Goal: Communication & Community: Connect with others

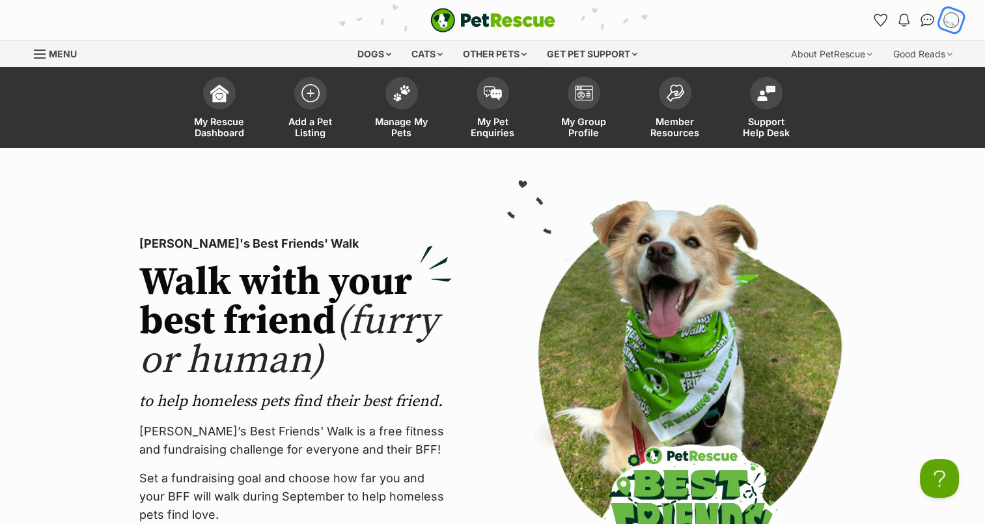
click at [954, 20] on img "My account" at bounding box center [951, 20] width 17 height 17
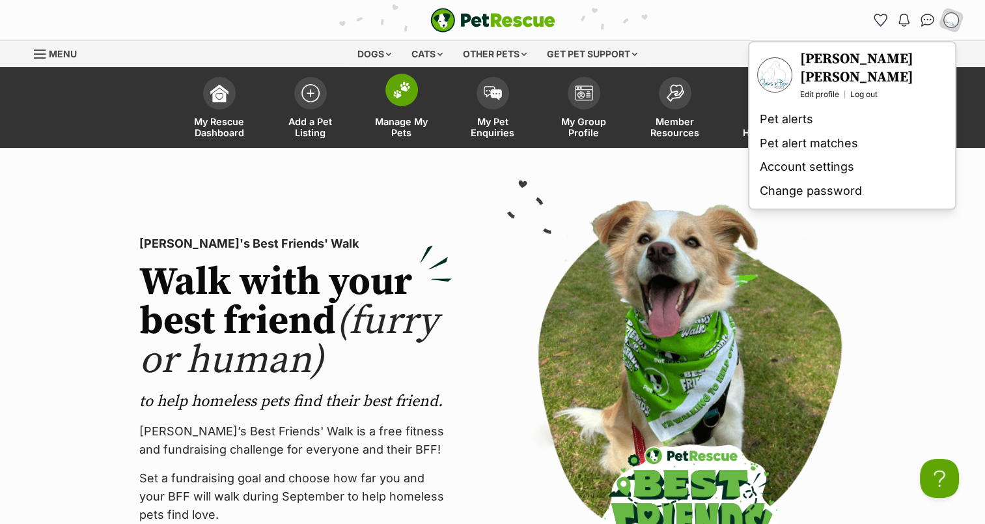
click at [391, 92] on span at bounding box center [402, 90] width 33 height 33
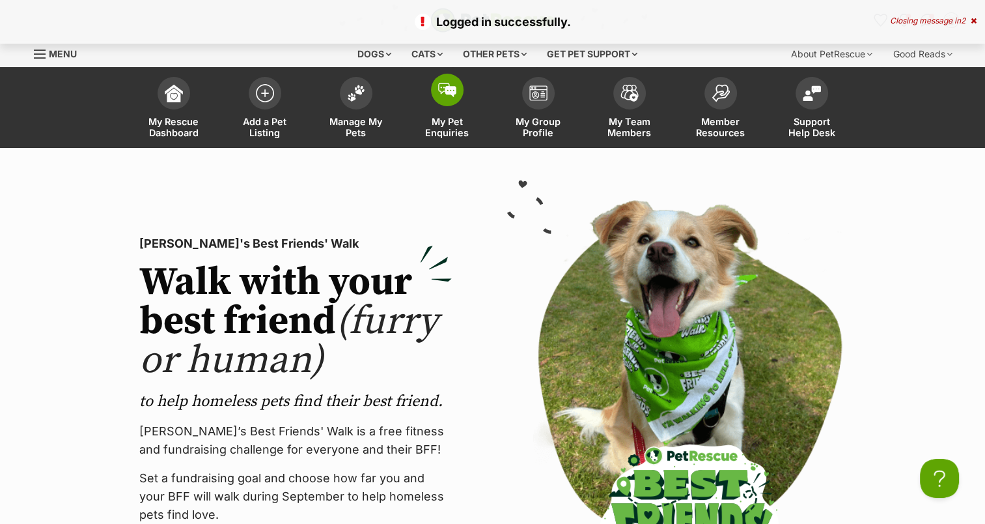
click at [451, 98] on span at bounding box center [447, 90] width 33 height 33
